Goal: Check status: Check status

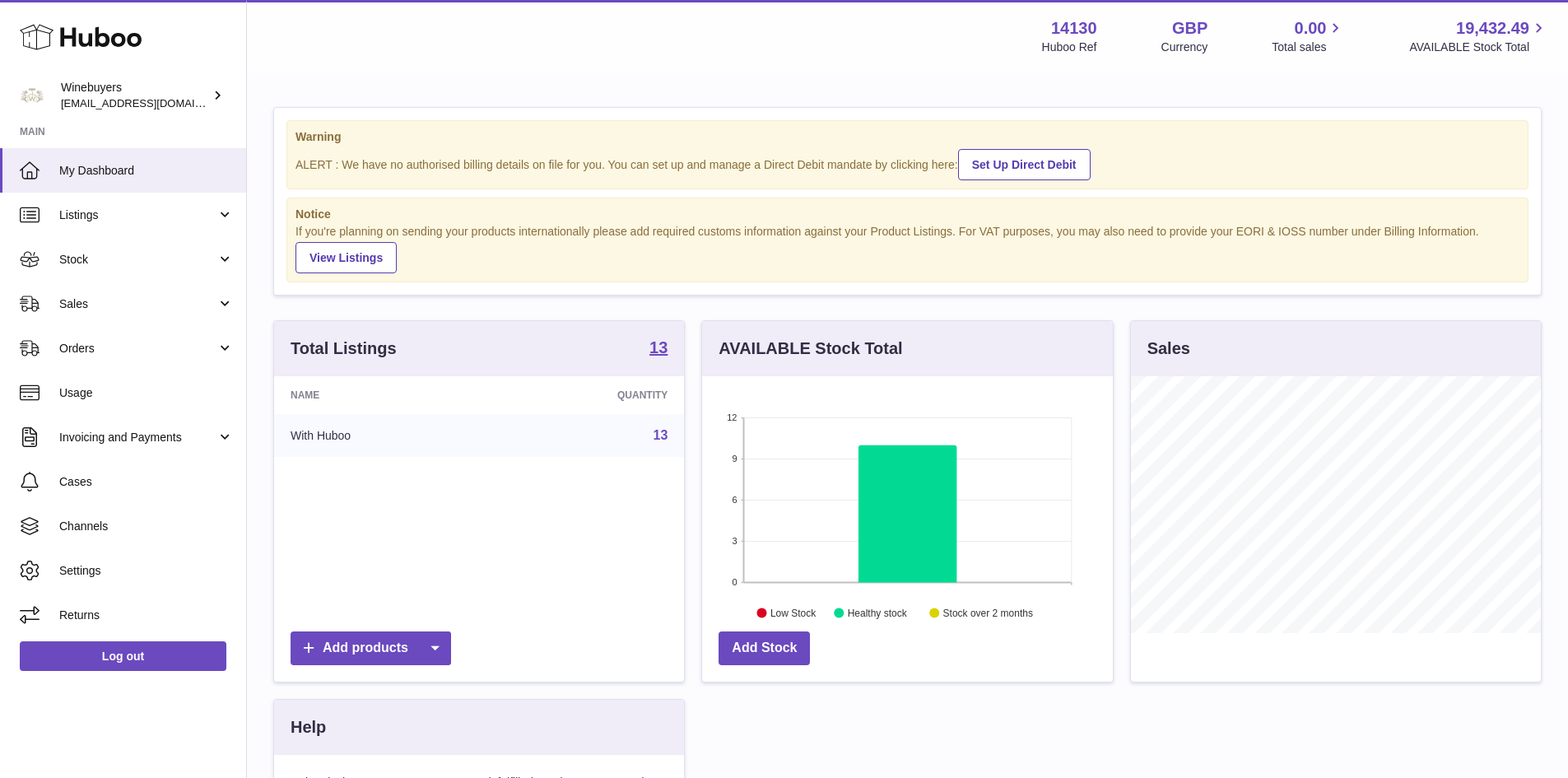
scroll to position [256, 411]
click at [75, 308] on span "Sales" at bounding box center [138, 304] width 157 height 16
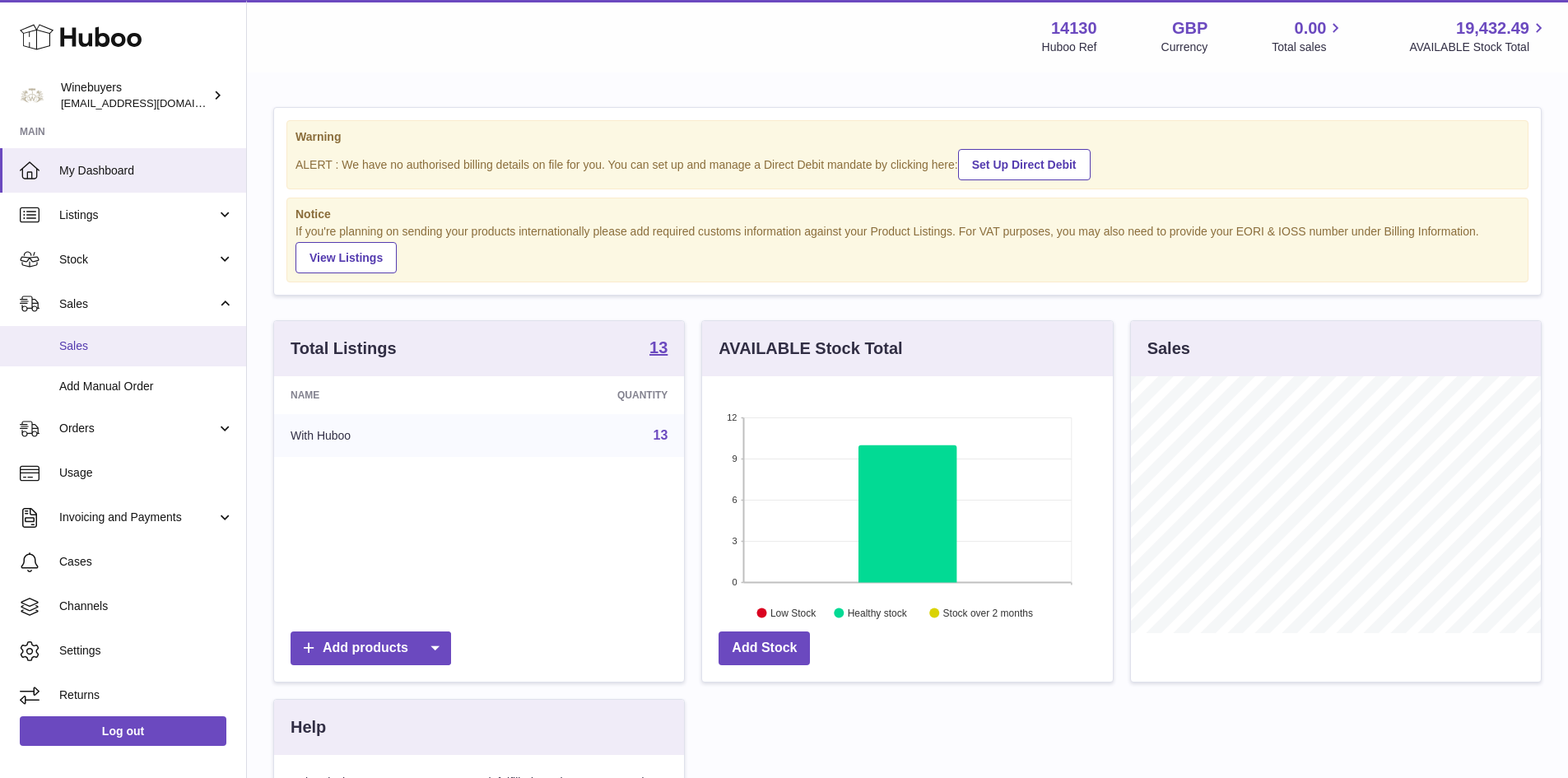
click at [67, 343] on span "Sales" at bounding box center [147, 346] width 174 height 16
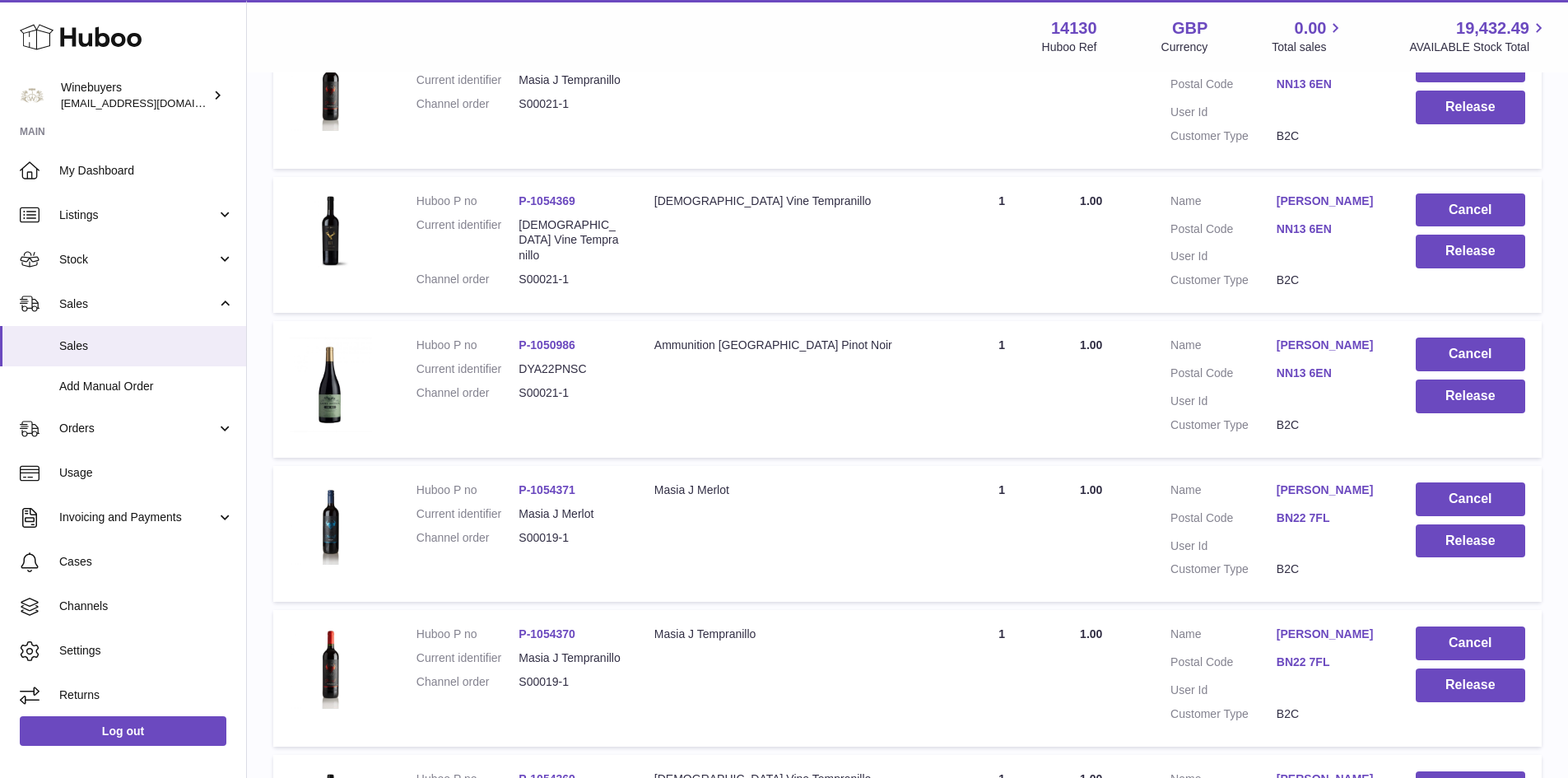
scroll to position [1442, 0]
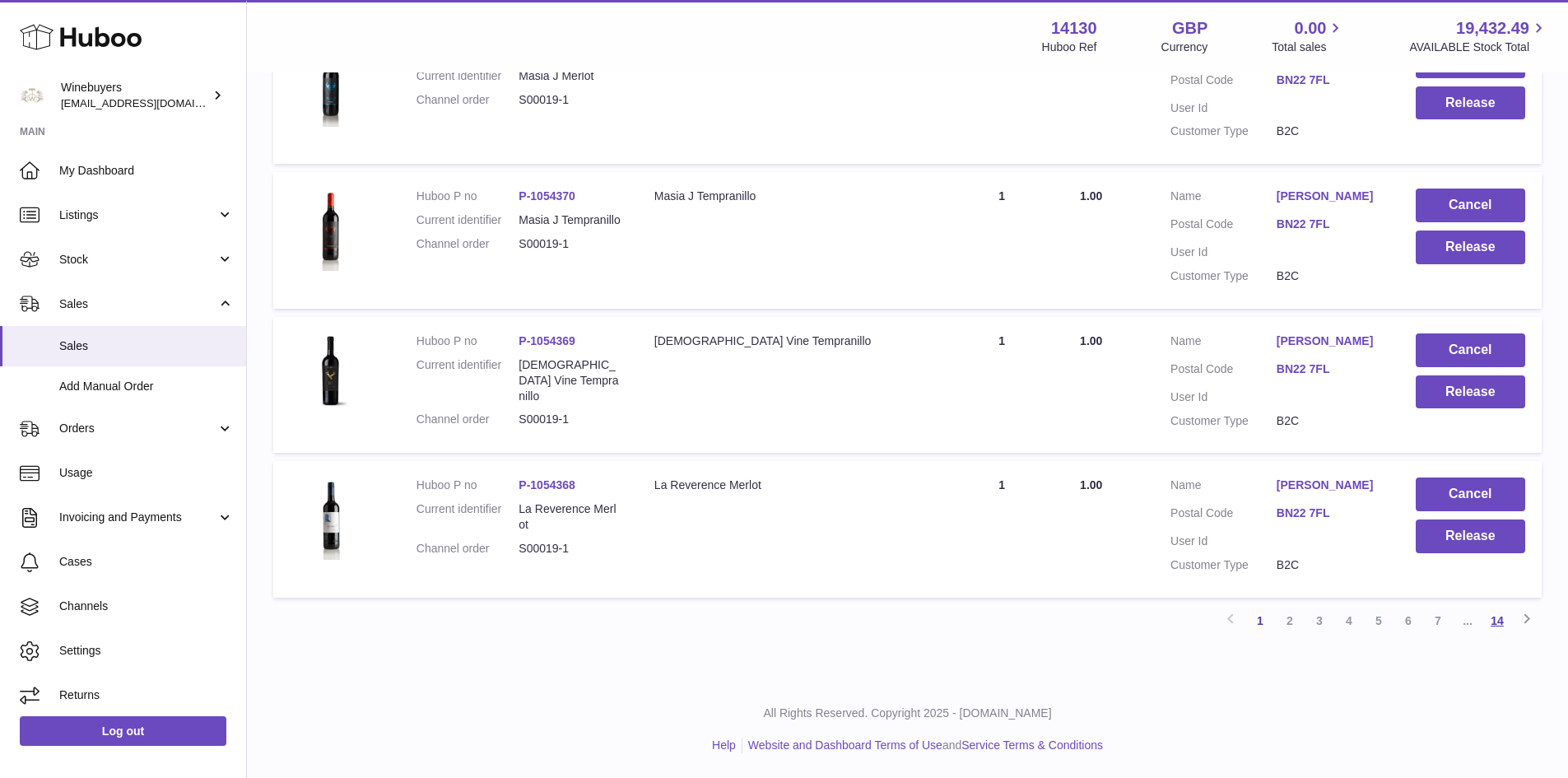
click at [1499, 628] on link "14" at bounding box center [1497, 621] width 30 height 30
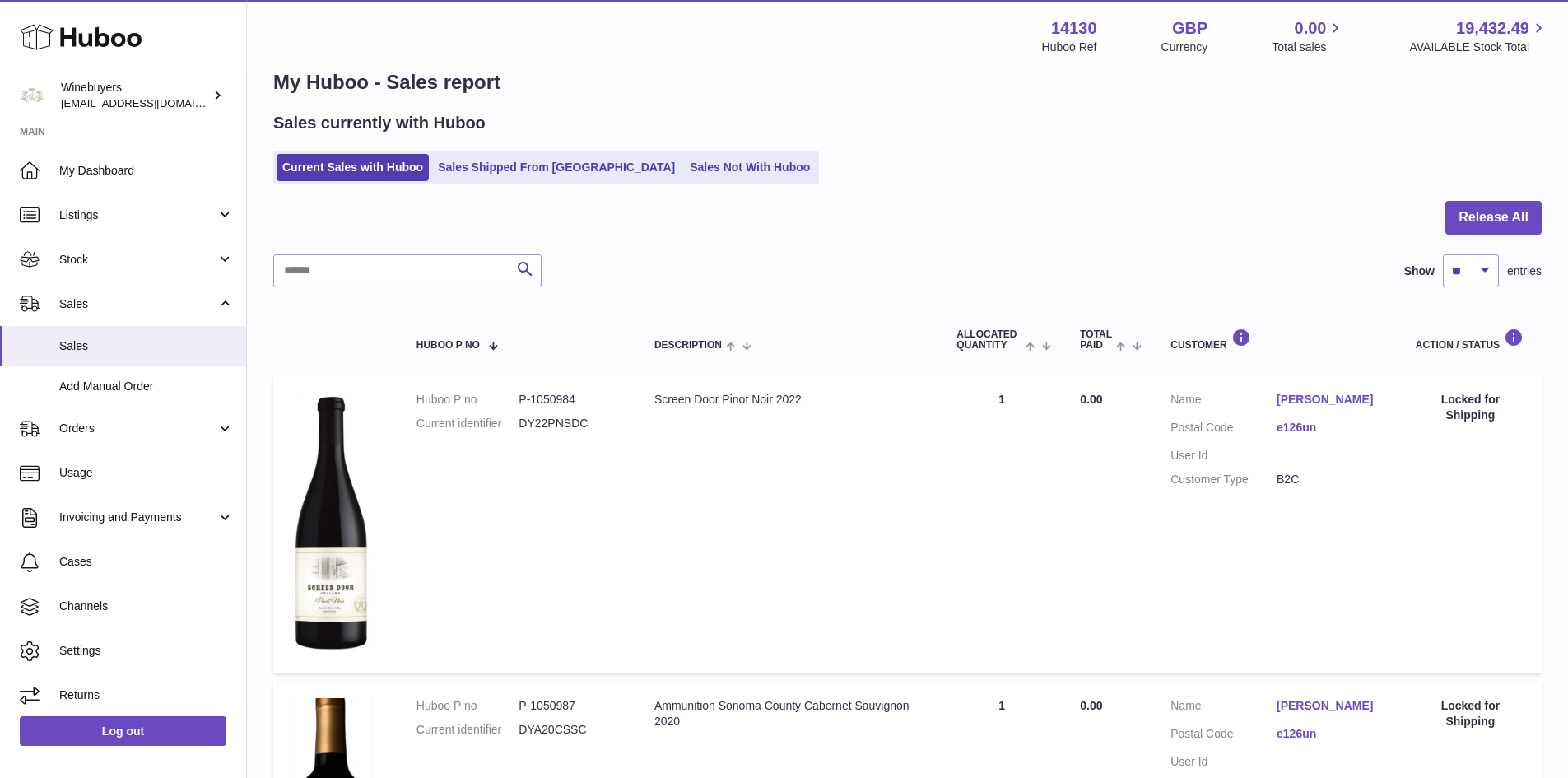
scroll to position [1025, 0]
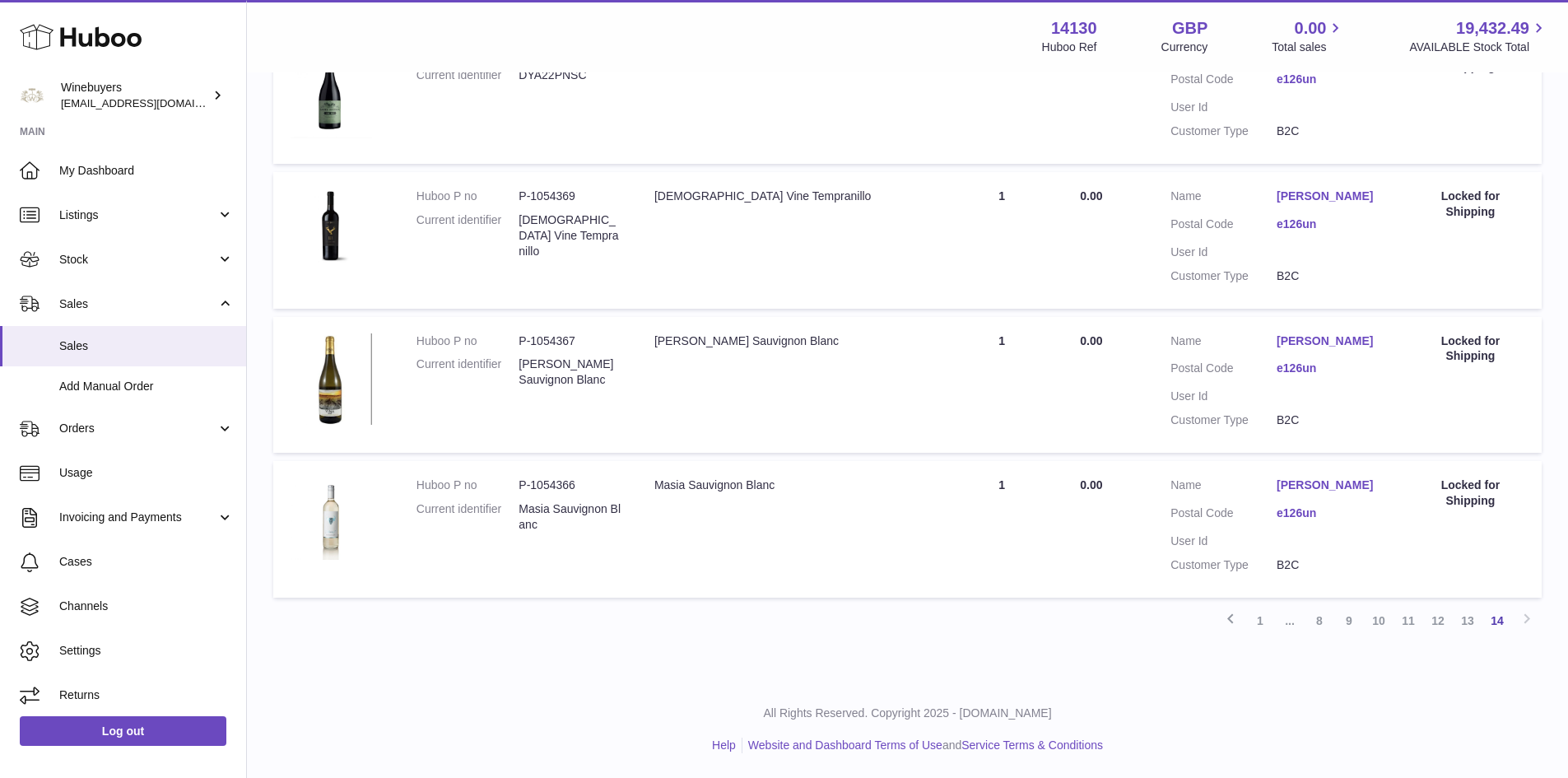
click at [1468, 627] on link "13" at bounding box center [1467, 621] width 30 height 30
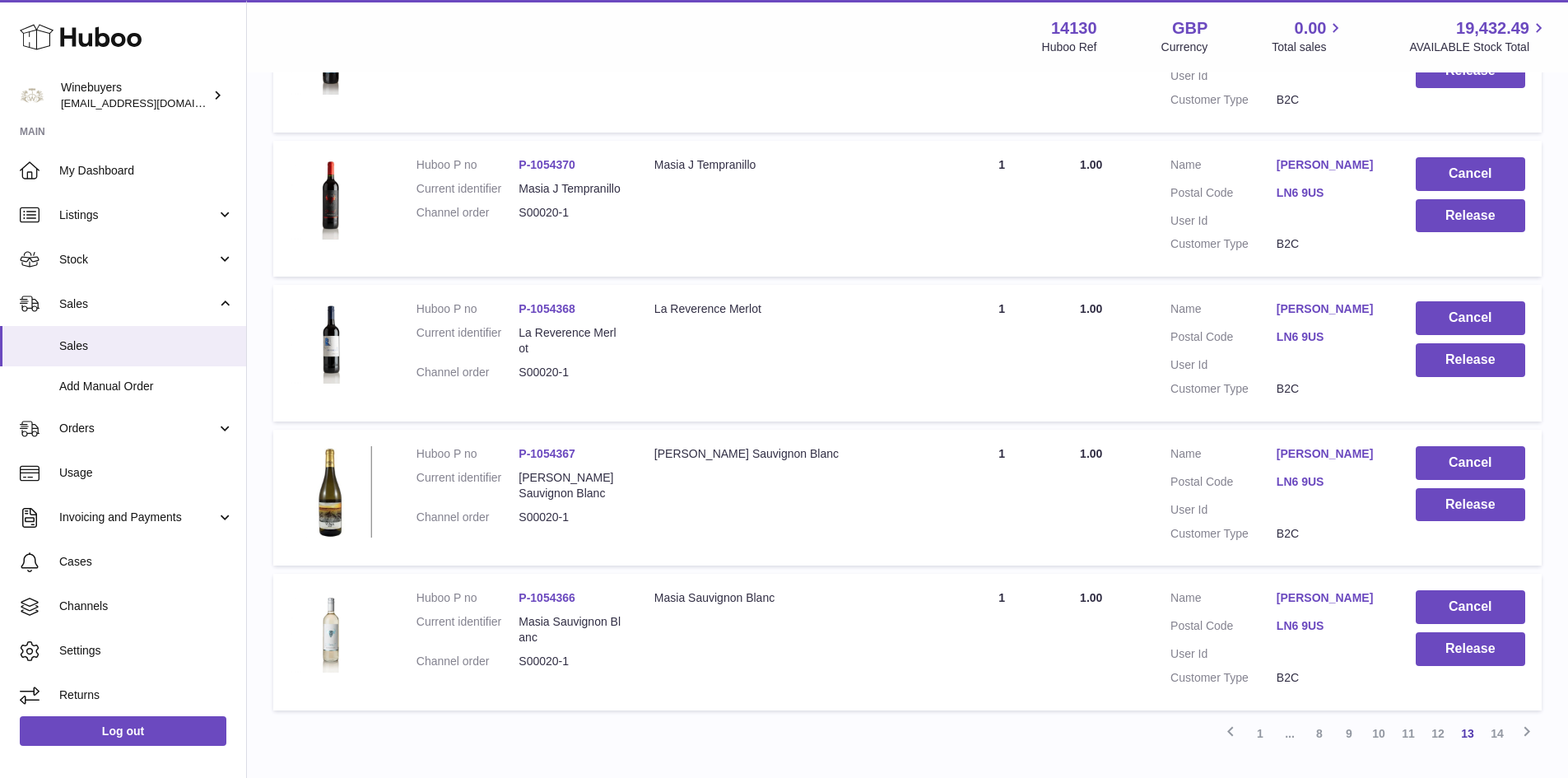
scroll to position [1442, 0]
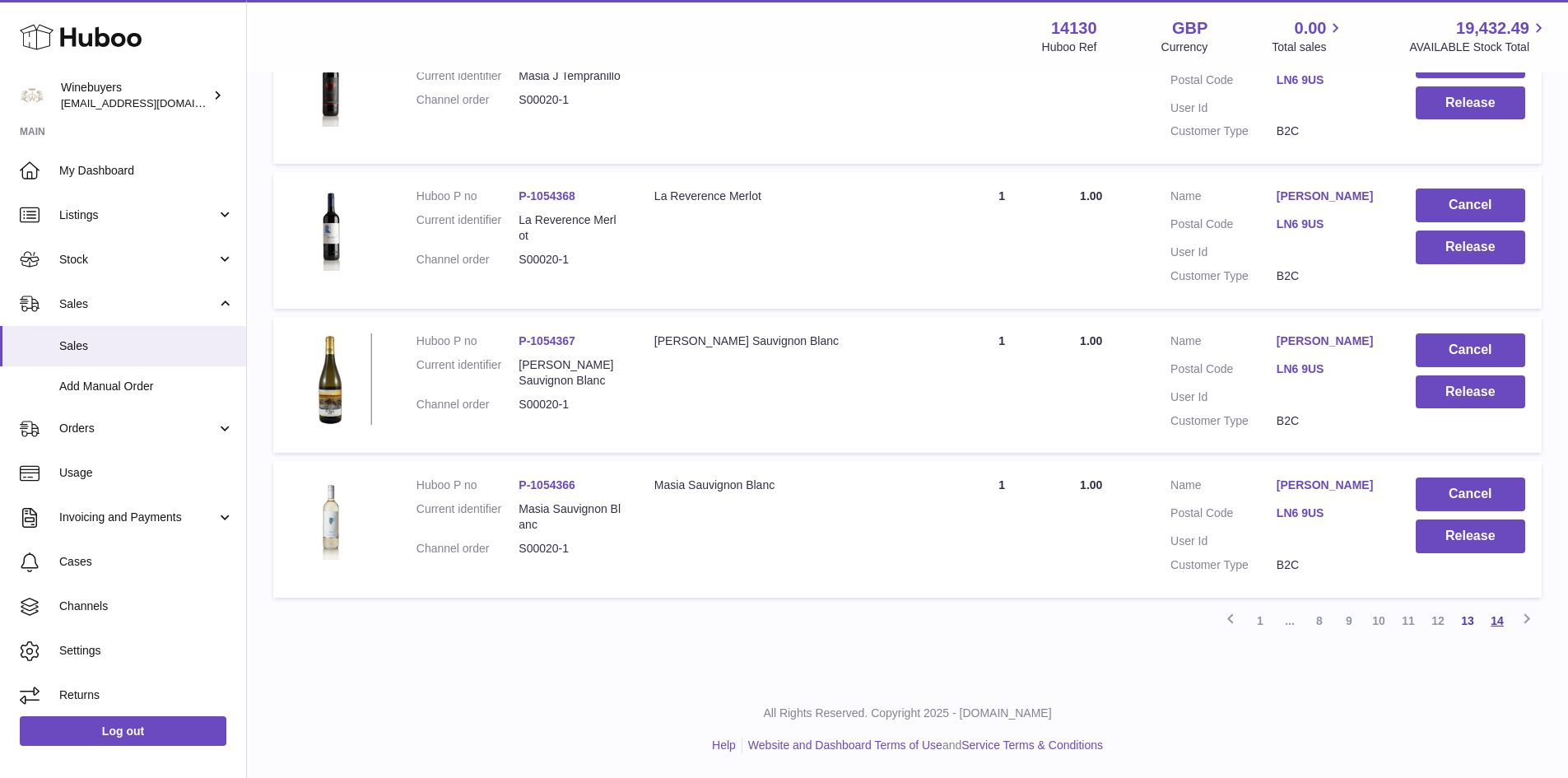
click at [1500, 625] on link "14" at bounding box center [1497, 621] width 30 height 30
